Goal: Find specific page/section: Find specific page/section

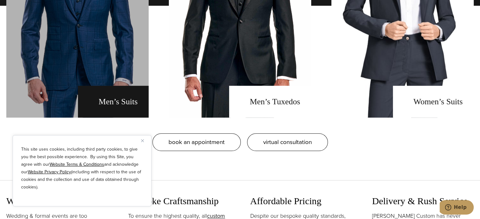
scroll to position [568, 0]
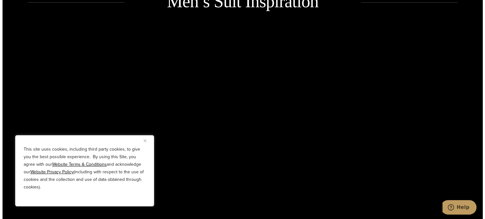
scroll to position [884, 0]
